Goal: Book appointment/travel/reservation

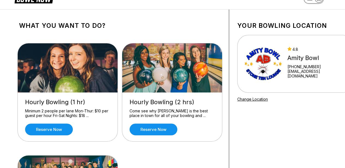
scroll to position [27, 0]
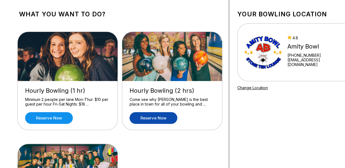
click at [161, 118] on link "Reserve now" at bounding box center [154, 118] width 48 height 12
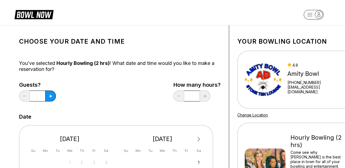
scroll to position [27, 0]
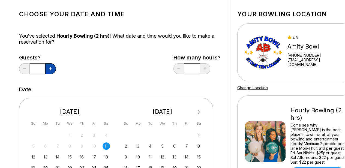
click at [49, 70] on button at bounding box center [50, 68] width 11 height 11
click at [48, 70] on button at bounding box center [50, 68] width 11 height 11
type input "*"
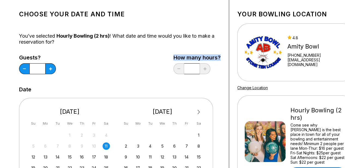
click at [114, 74] on div "Guests? * How many hours? *" at bounding box center [119, 66] width 201 height 22
click at [110, 74] on div at bounding box center [110, 74] width 0 height 0
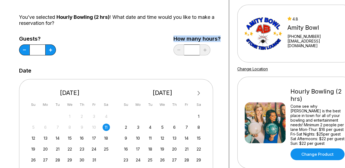
scroll to position [55, 0]
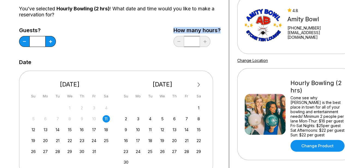
click at [120, 50] on div "Choose your Date and time You’ve selected Hourly Bowling (2 hrs) ! What date an…" at bounding box center [119, 131] width 201 height 305
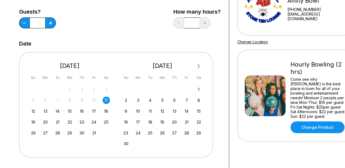
scroll to position [82, 0]
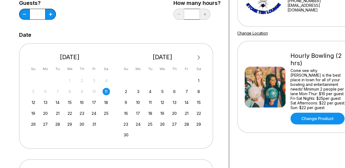
click at [107, 92] on div "11" at bounding box center [106, 91] width 7 height 7
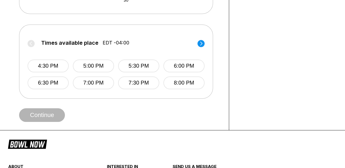
scroll to position [218, 0]
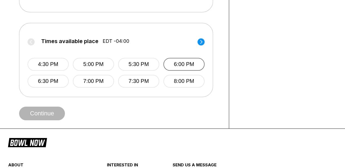
click at [179, 62] on button "6:00 PM" at bounding box center [183, 64] width 41 height 13
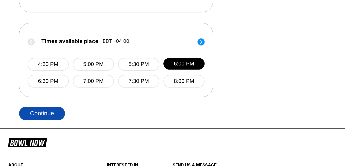
click at [49, 115] on button "Continue" at bounding box center [42, 114] width 46 height 14
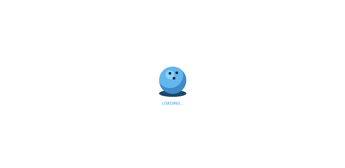
select select "**"
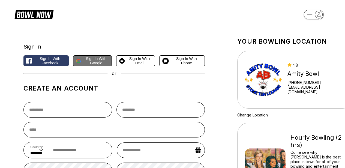
click at [89, 60] on span "Sign in with Google" at bounding box center [96, 60] width 26 height 9
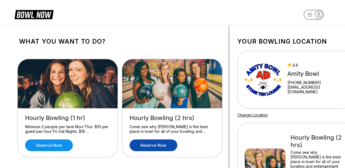
scroll to position [82, 0]
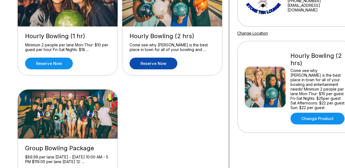
click at [155, 62] on link "Reserve now" at bounding box center [154, 64] width 48 height 12
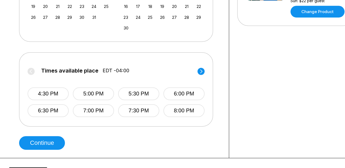
scroll to position [191, 0]
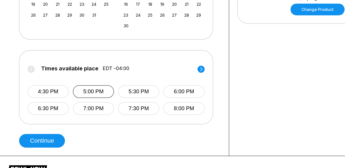
click at [95, 91] on button "5:00 PM" at bounding box center [93, 91] width 41 height 13
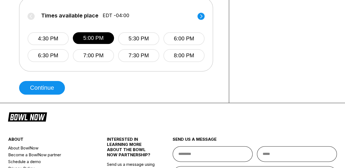
scroll to position [245, 0]
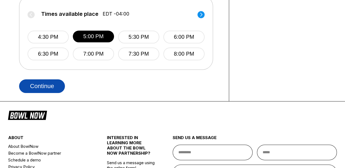
click at [53, 89] on button "Continue" at bounding box center [42, 86] width 46 height 14
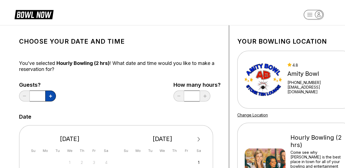
click at [50, 97] on icon at bounding box center [50, 96] width 3 height 3
type input "*"
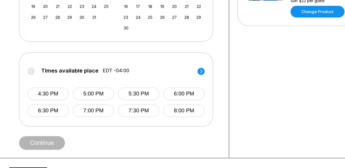
scroll to position [191, 0]
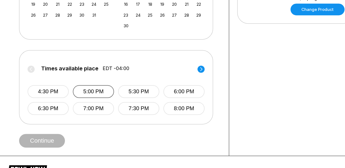
click at [106, 92] on button "5:00 PM" at bounding box center [93, 91] width 41 height 13
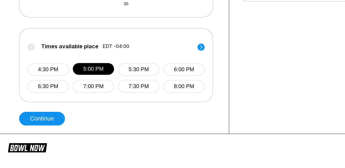
scroll to position [218, 0]
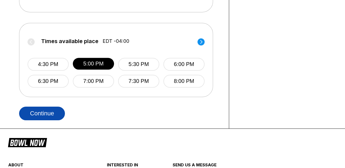
click at [49, 116] on button "Continue" at bounding box center [42, 114] width 46 height 14
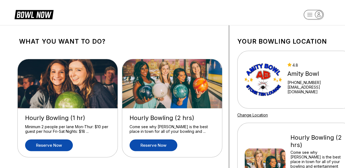
click at [63, 146] on link "Reserve now" at bounding box center [49, 145] width 48 height 12
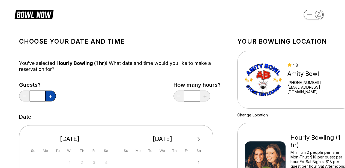
click at [53, 96] on button at bounding box center [50, 96] width 11 height 11
type input "*"
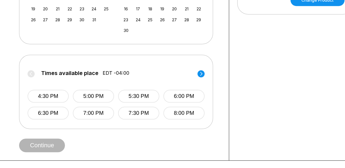
scroll to position [191, 0]
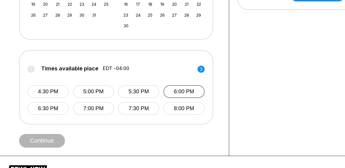
click at [178, 92] on button "6:00 PM" at bounding box center [183, 91] width 41 height 13
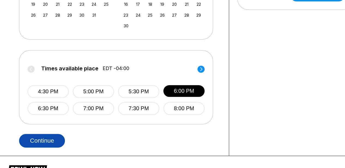
click at [50, 139] on button "Continue" at bounding box center [42, 141] width 46 height 14
